Goal: Task Accomplishment & Management: Manage account settings

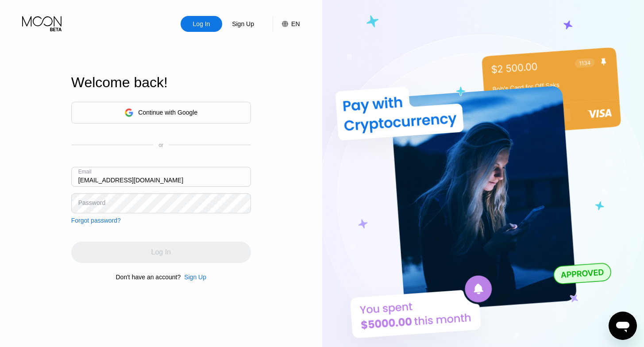
type input "bowenjames45@gmail.com"
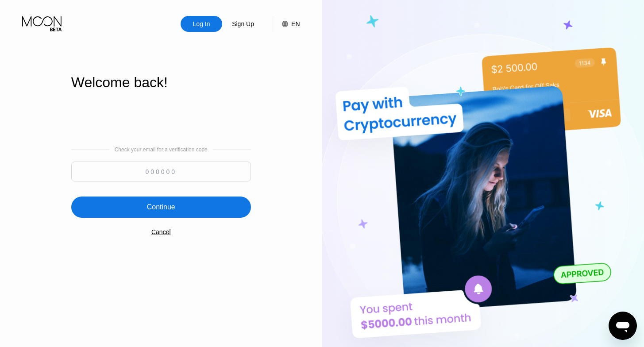
click at [195, 180] on input at bounding box center [161, 172] width 180 height 20
type input "945810"
click at [184, 210] on div "Continue" at bounding box center [161, 207] width 180 height 21
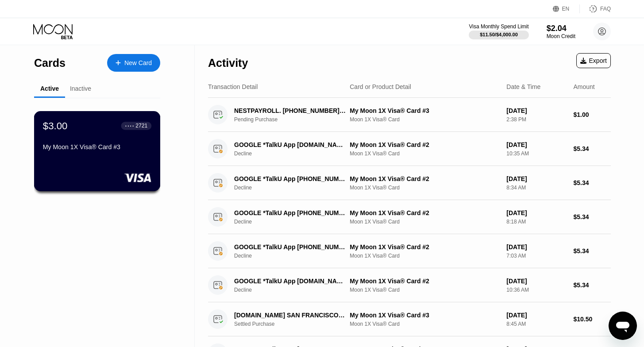
click at [108, 133] on div "$3.00 ● ● ● ● 2721 My Moon 1X Visa® Card #3" at bounding box center [97, 137] width 109 height 34
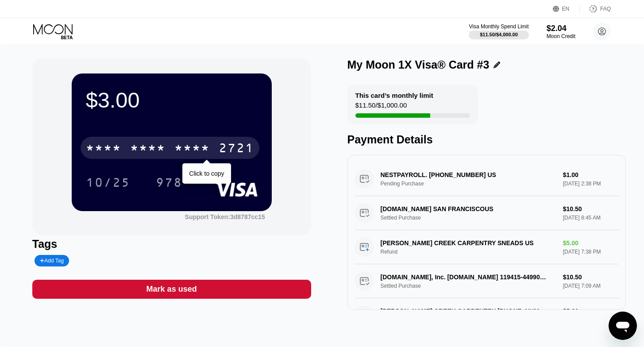
click at [223, 149] on div "2721" at bounding box center [236, 149] width 35 height 14
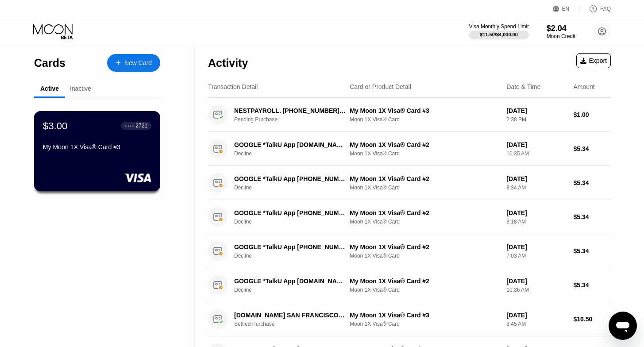
click at [120, 144] on div "$3.00 ● ● ● ● 2721 My Moon 1X Visa® Card #3" at bounding box center [97, 137] width 109 height 34
